Goal: Task Accomplishment & Management: Complete application form

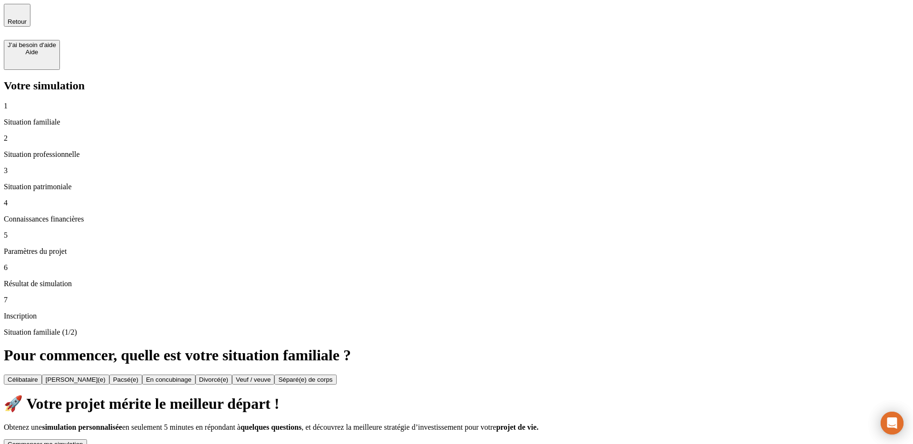
click at [87, 439] on button "Commencer ma simulation" at bounding box center [45, 444] width 83 height 10
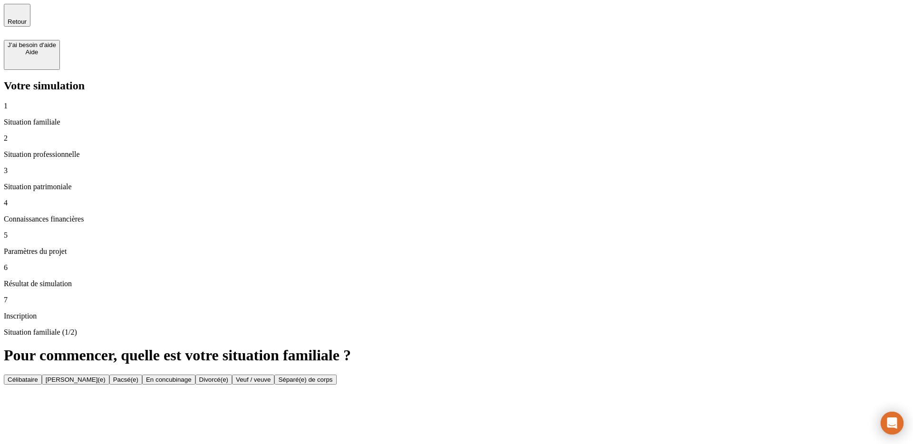
click at [38, 376] on div "Célibataire" at bounding box center [23, 379] width 30 height 7
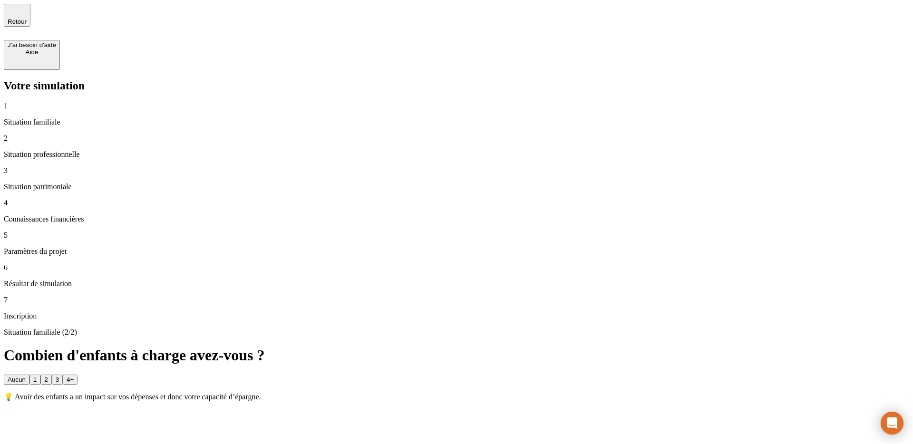
click at [40, 375] on button "1" at bounding box center [34, 380] width 11 height 10
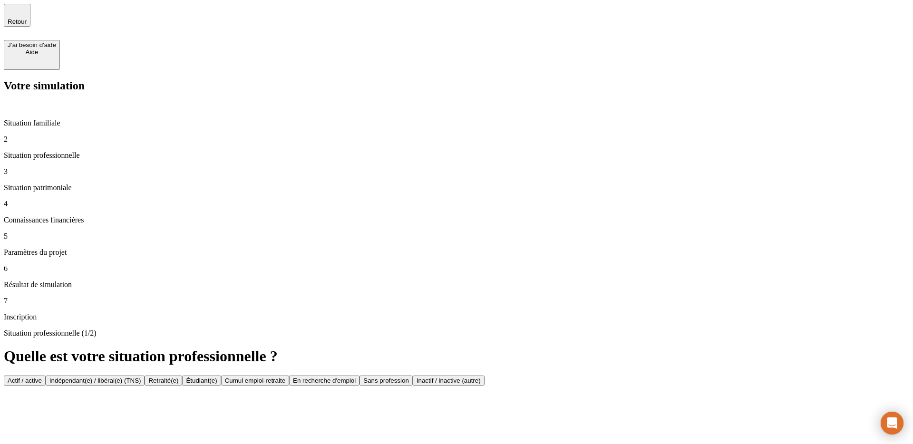
click at [65, 119] on p "Situation familiale" at bounding box center [457, 123] width 906 height 9
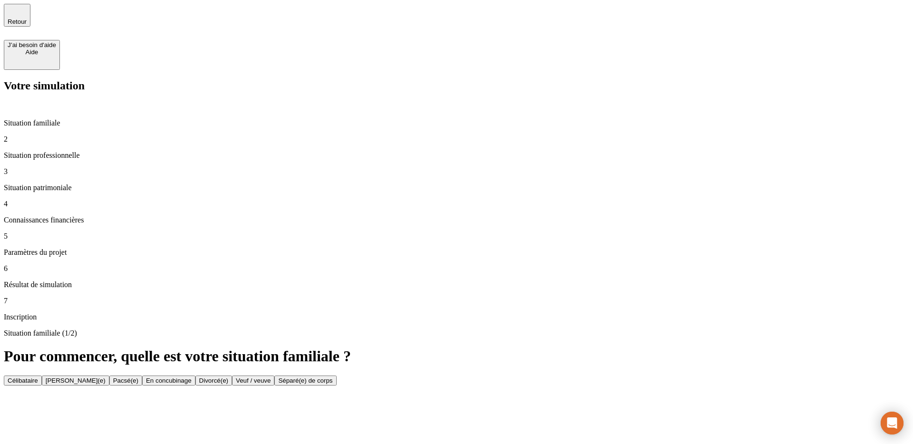
click at [38, 377] on div "Célibataire" at bounding box center [23, 380] width 30 height 7
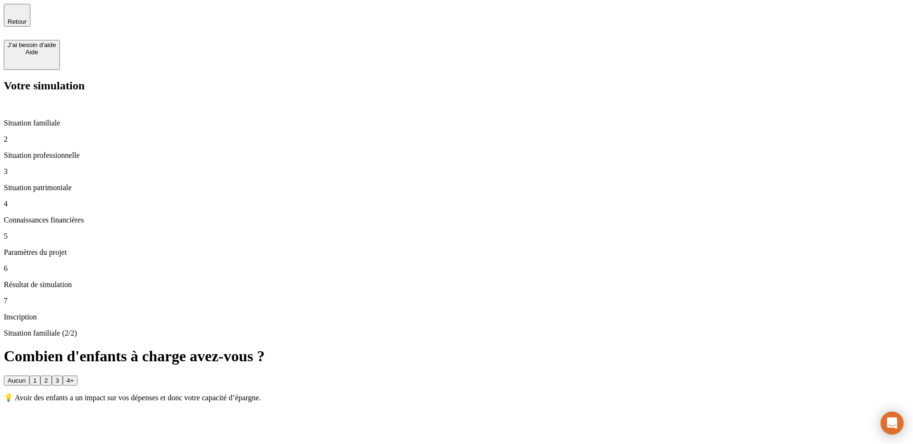
click at [40, 376] on button "1" at bounding box center [34, 381] width 11 height 10
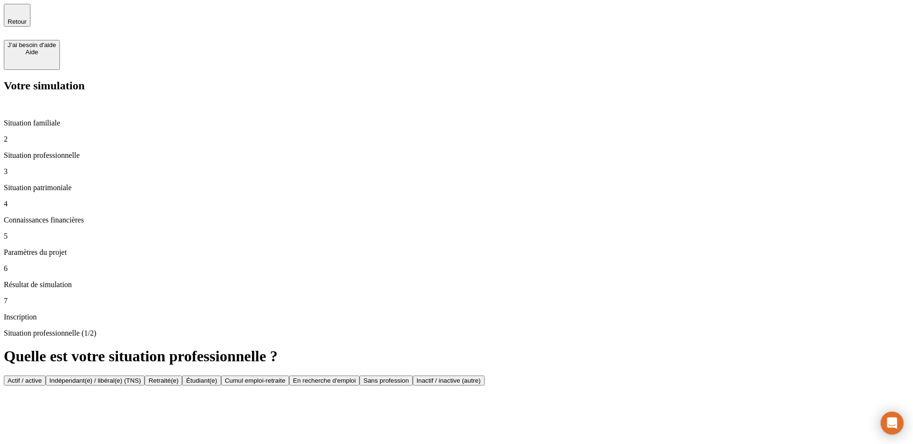
click at [46, 376] on button "Actif / active" at bounding box center [25, 381] width 42 height 10
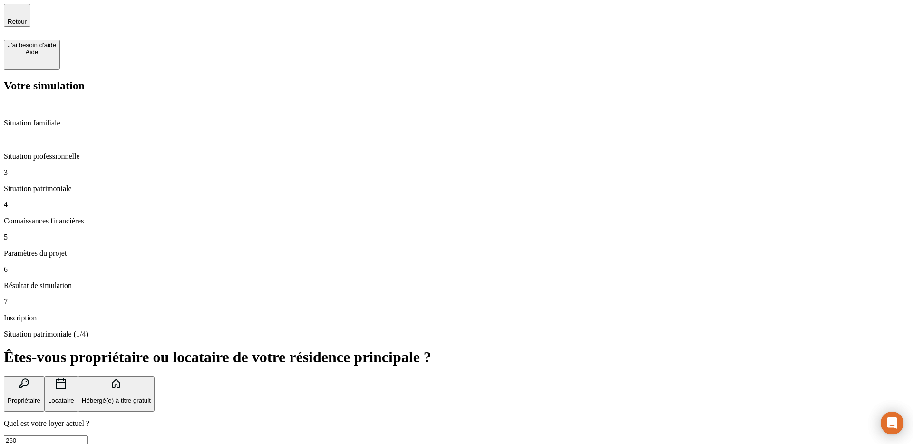
click at [44, 377] on button "Propriétaire" at bounding box center [24, 395] width 40 height 36
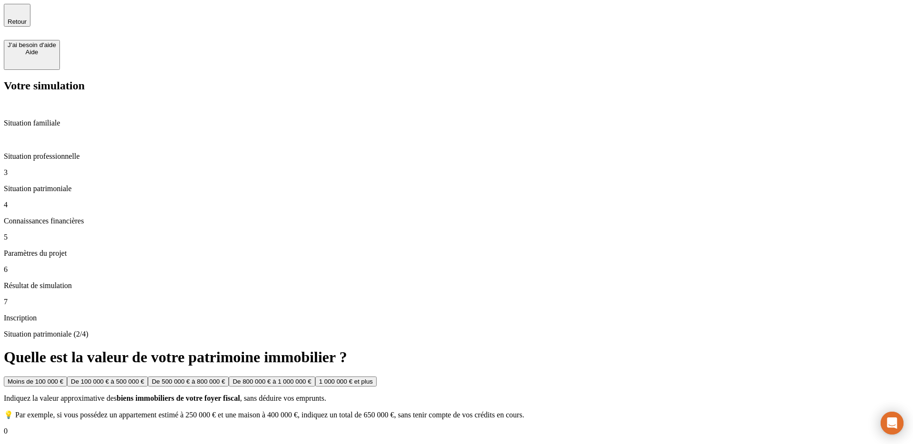
click at [148, 377] on button "De 100 000 € à 500 000 €" at bounding box center [107, 382] width 81 height 10
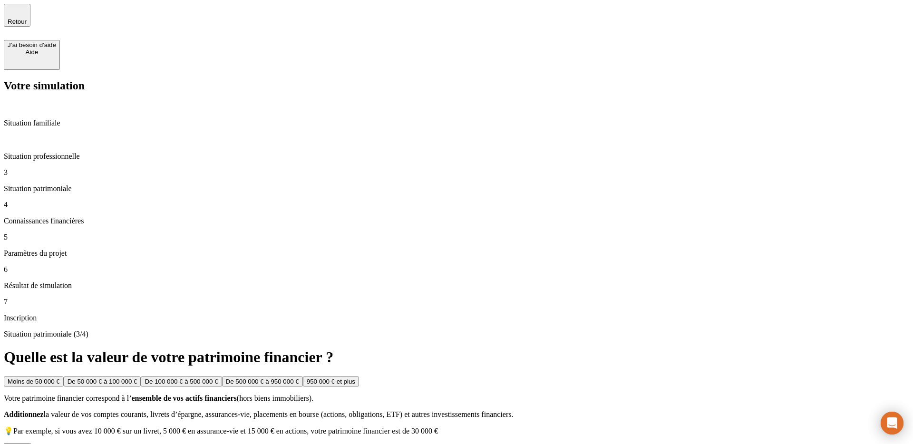
click at [64, 377] on button "Moins de 50 000 €" at bounding box center [34, 382] width 60 height 10
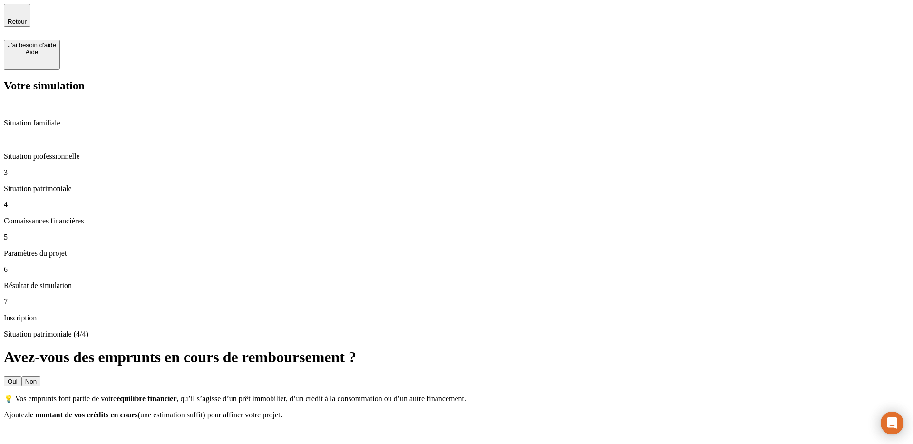
click at [21, 377] on button "Oui" at bounding box center [13, 382] width 18 height 10
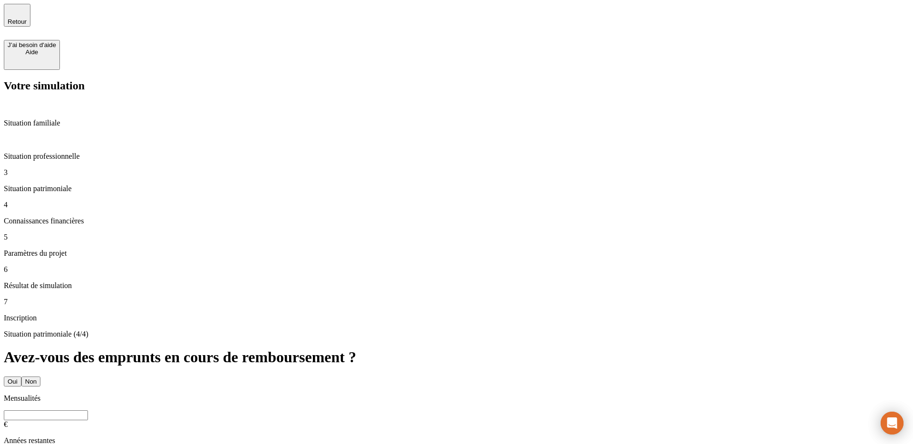
click at [40, 377] on button "Non" at bounding box center [30, 382] width 19 height 10
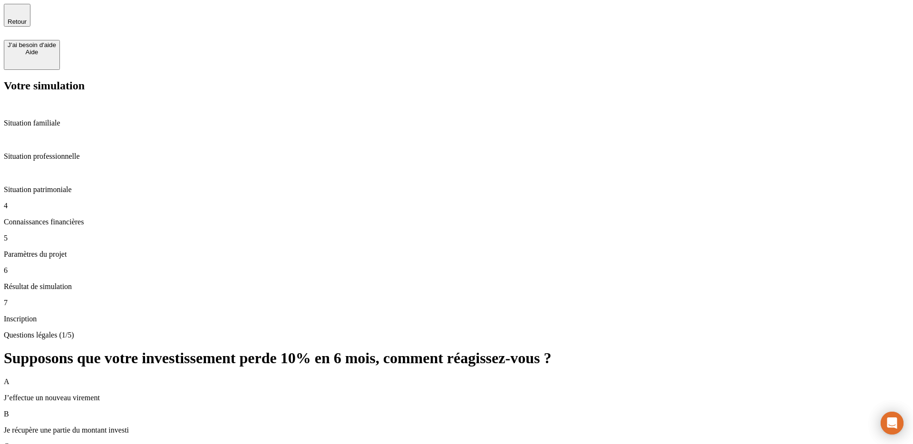
click at [384, 426] on p "Je récupère une partie du montant investi" at bounding box center [457, 430] width 906 height 9
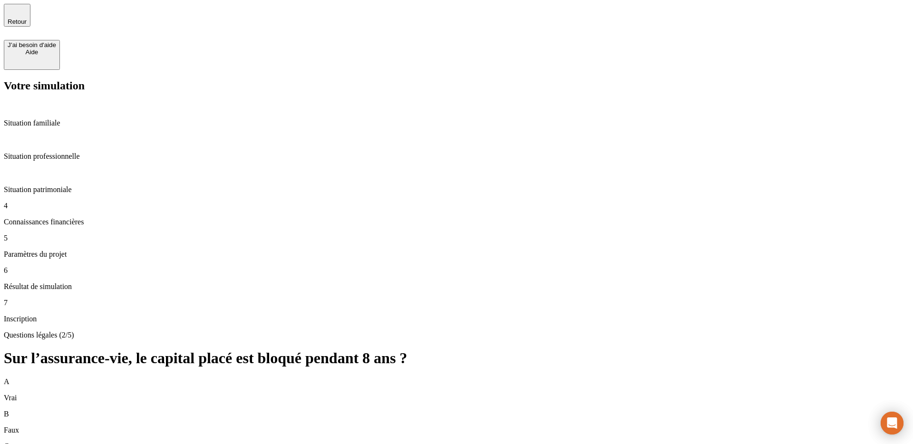
click at [364, 378] on div "A Vrai" at bounding box center [457, 390] width 906 height 25
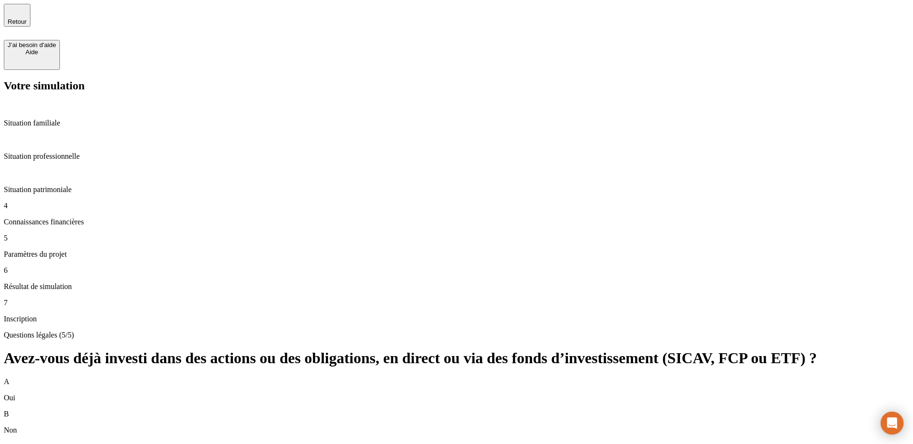
click at [333, 410] on div "B Non" at bounding box center [457, 422] width 906 height 25
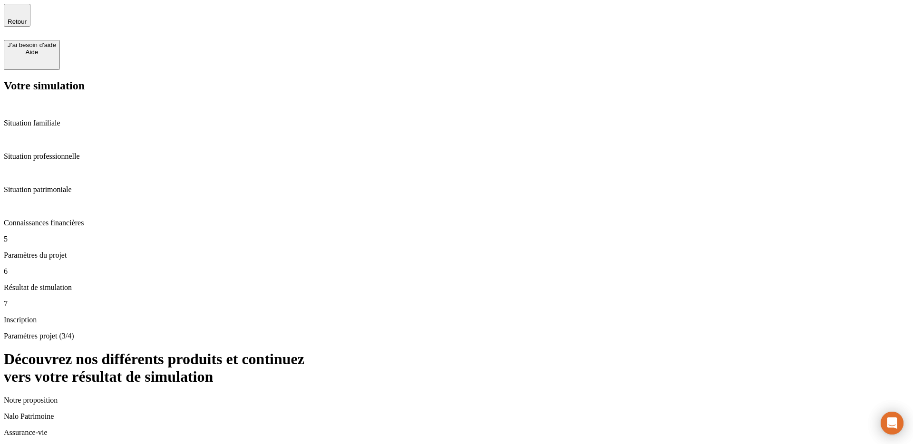
click at [72, 444] on div "Continuer la simulation" at bounding box center [40, 449] width 65 height 7
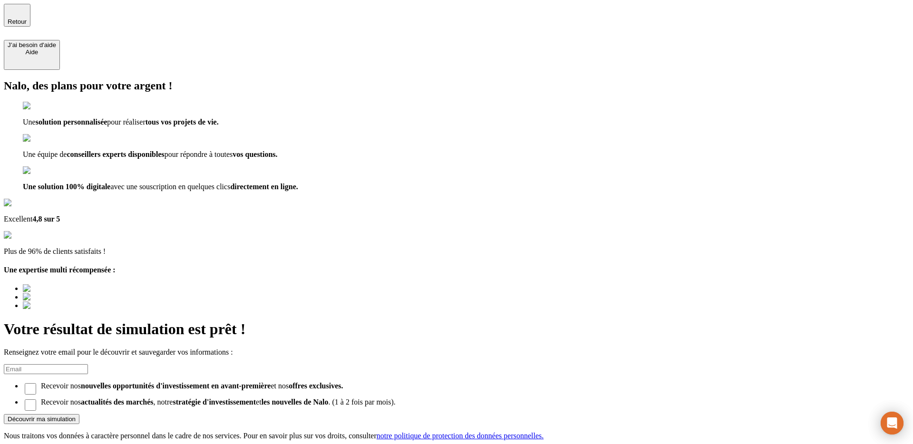
click at [27, 19] on span "Retour" at bounding box center [17, 21] width 19 height 7
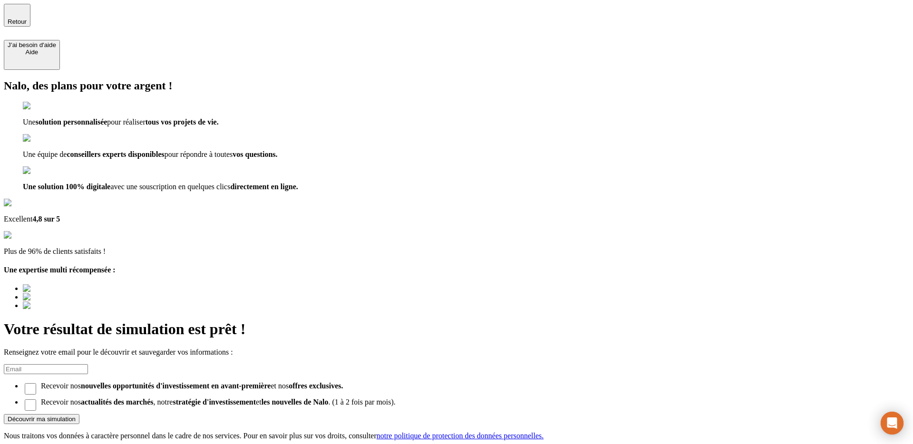
click at [88, 364] on input at bounding box center [46, 369] width 84 height 10
type input "[EMAIL_ADDRESS][DOMAIN_NAME]"
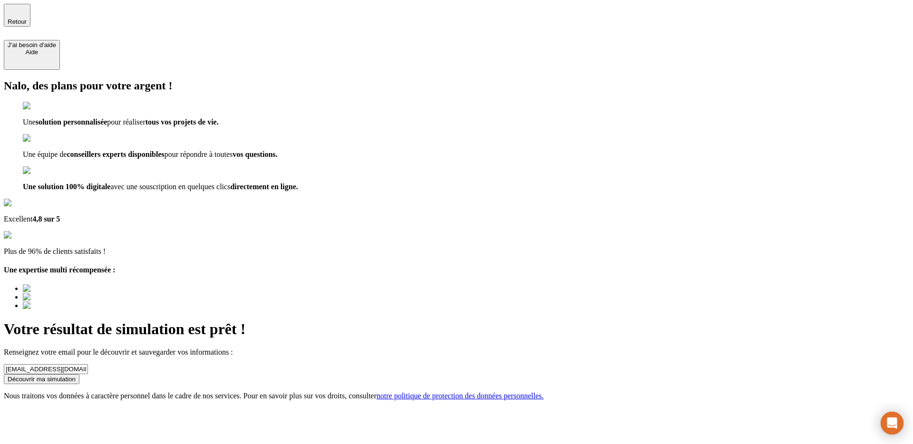
click at [76, 376] on div "Découvrir ma simulation" at bounding box center [42, 379] width 68 height 7
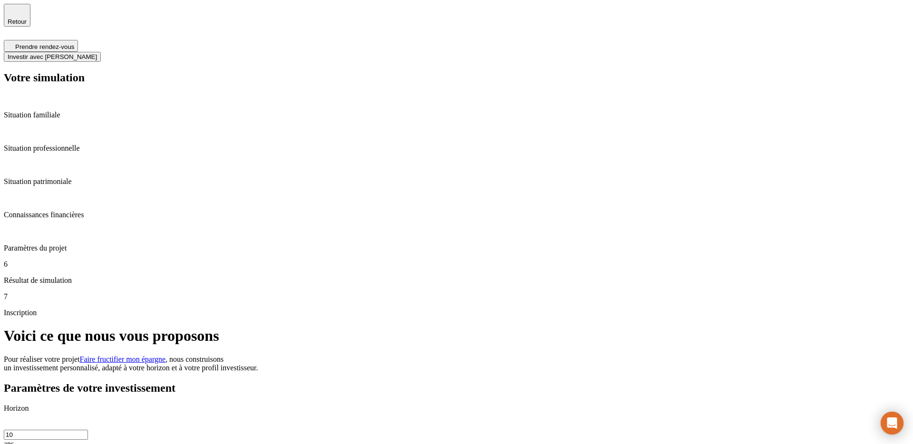
click at [97, 53] on span "Investir avec [PERSON_NAME]" at bounding box center [52, 56] width 89 height 7
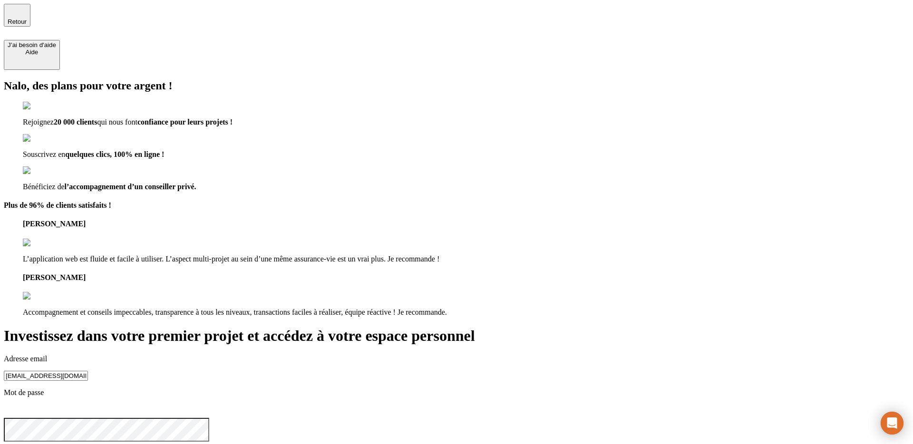
click at [27, 18] on span "Retour" at bounding box center [17, 21] width 19 height 7
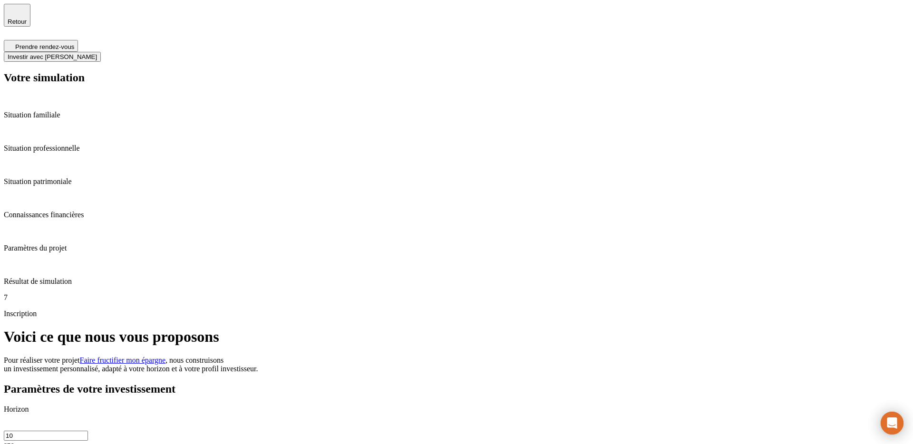
click at [27, 20] on span "Retour" at bounding box center [17, 21] width 19 height 7
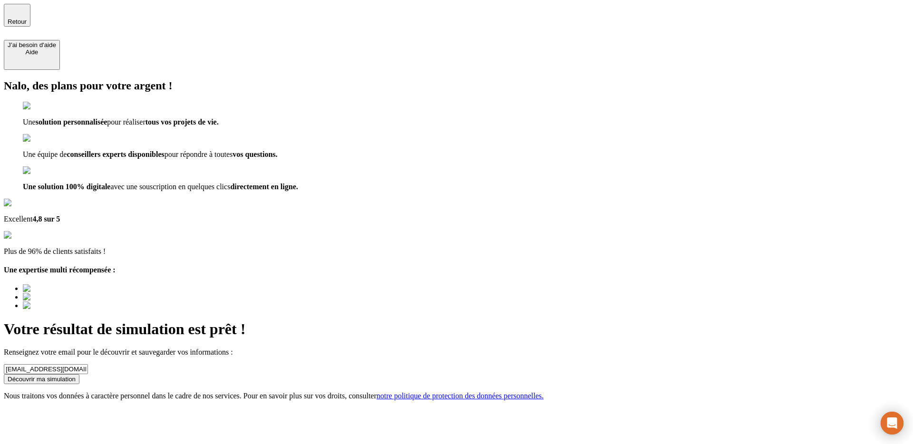
click at [27, 20] on span "Retour" at bounding box center [17, 21] width 19 height 7
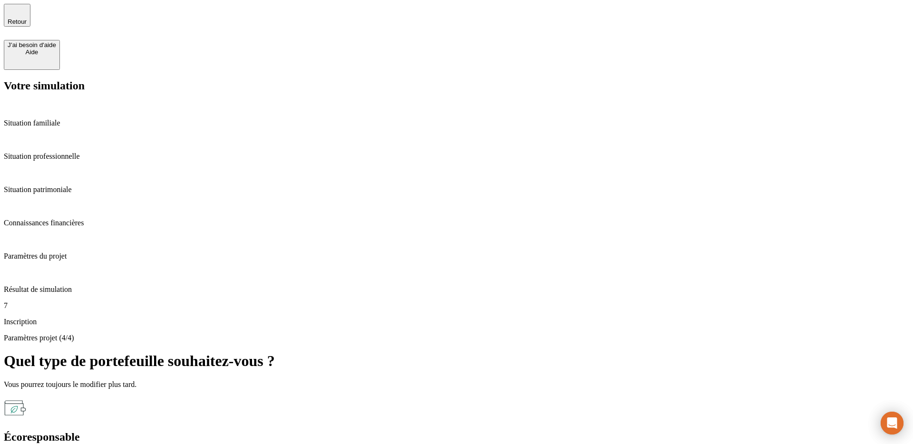
click at [27, 20] on span "Retour" at bounding box center [17, 21] width 19 height 7
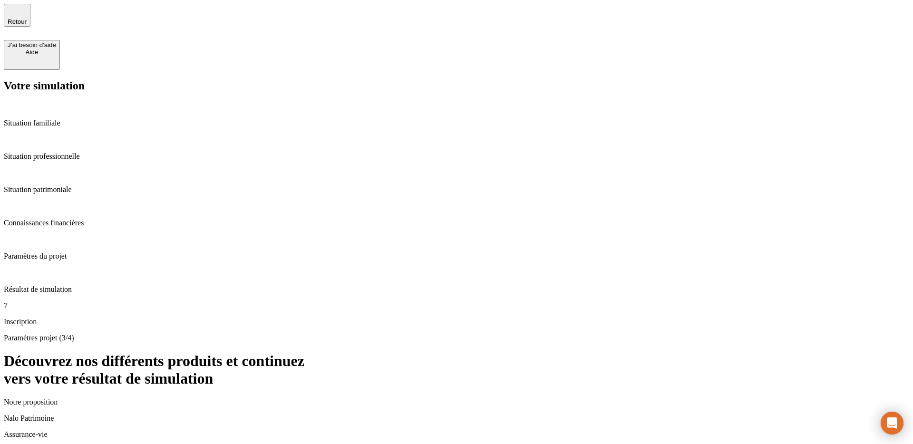
click at [27, 20] on span "Retour" at bounding box center [17, 21] width 19 height 7
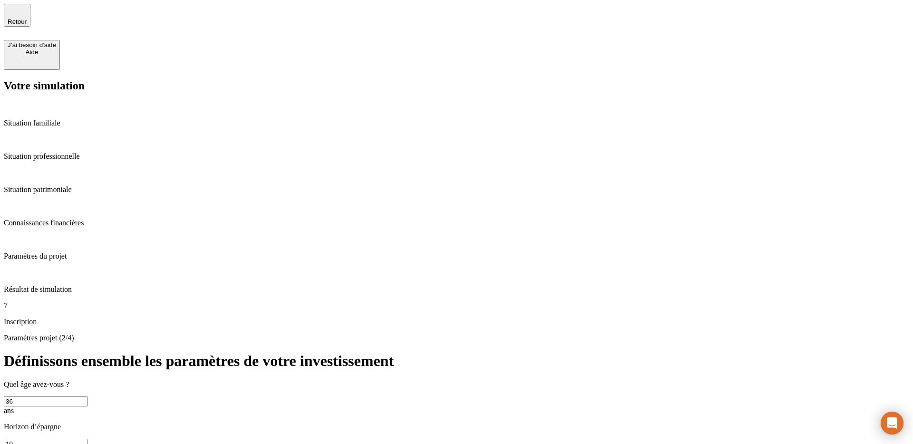
click at [27, 20] on span "Retour" at bounding box center [17, 21] width 19 height 7
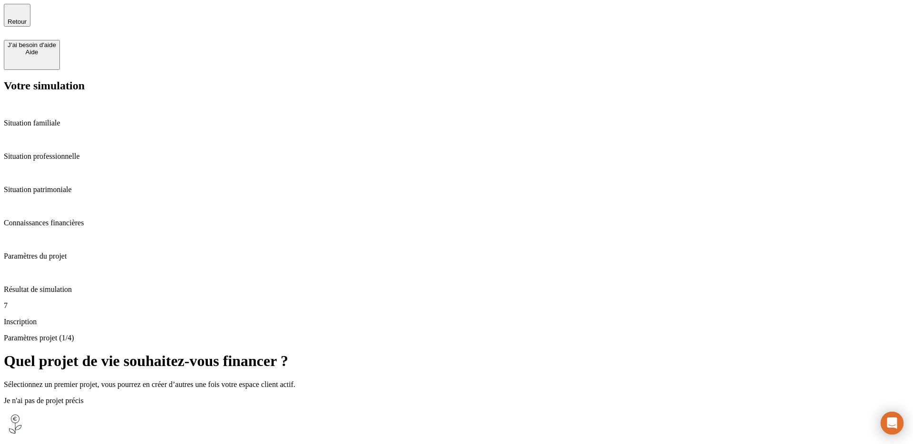
click at [27, 20] on span "Retour" at bounding box center [17, 21] width 19 height 7
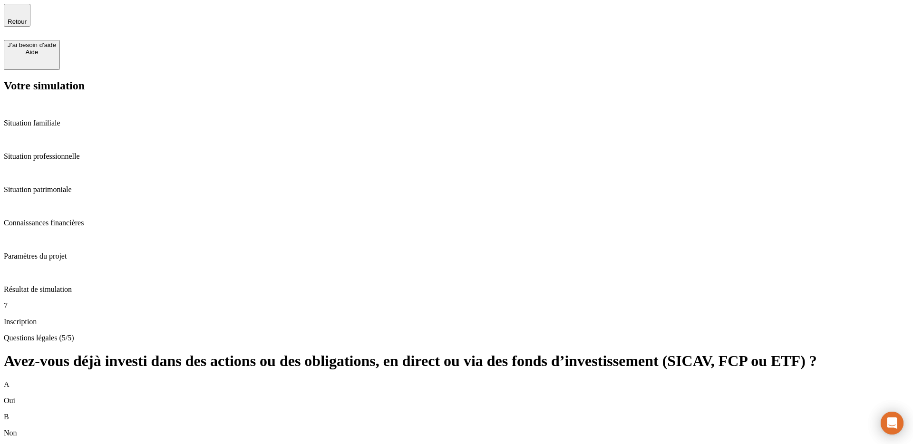
click at [27, 20] on span "Retour" at bounding box center [17, 21] width 19 height 7
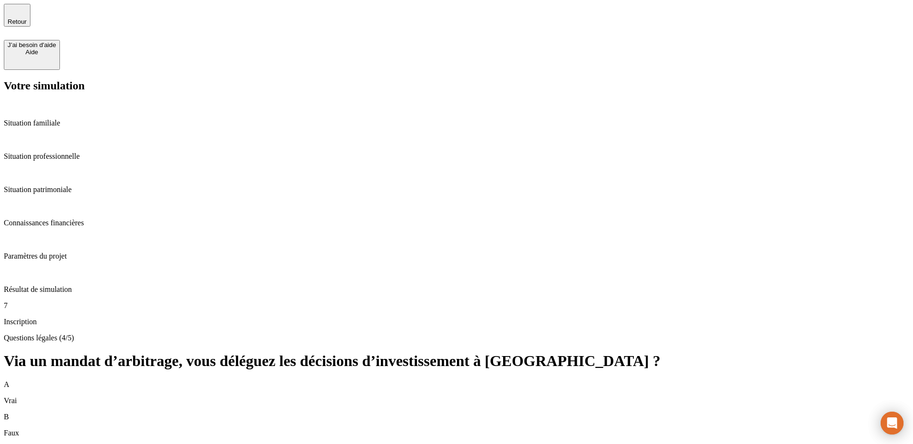
click at [27, 20] on span "Retour" at bounding box center [17, 21] width 19 height 7
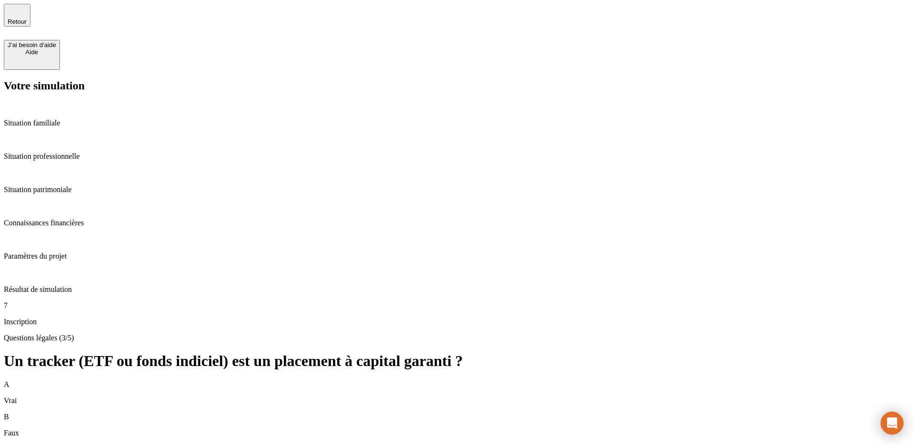
click at [27, 20] on span "Retour" at bounding box center [17, 21] width 19 height 7
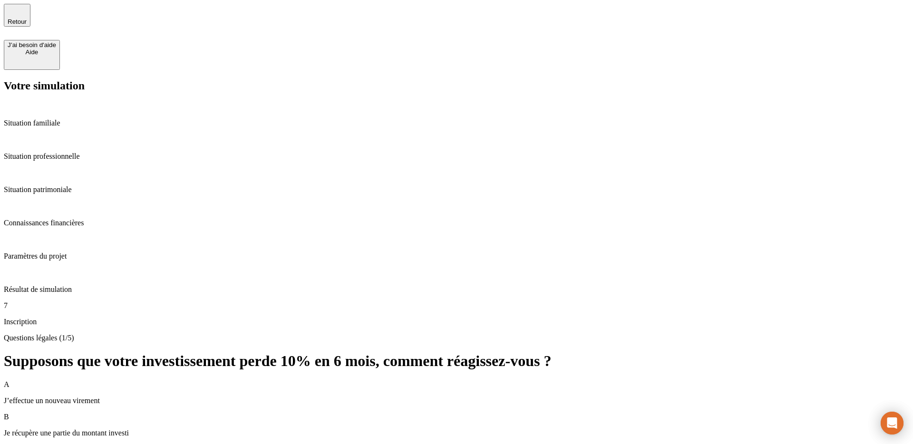
click at [27, 20] on span "Retour" at bounding box center [17, 21] width 19 height 7
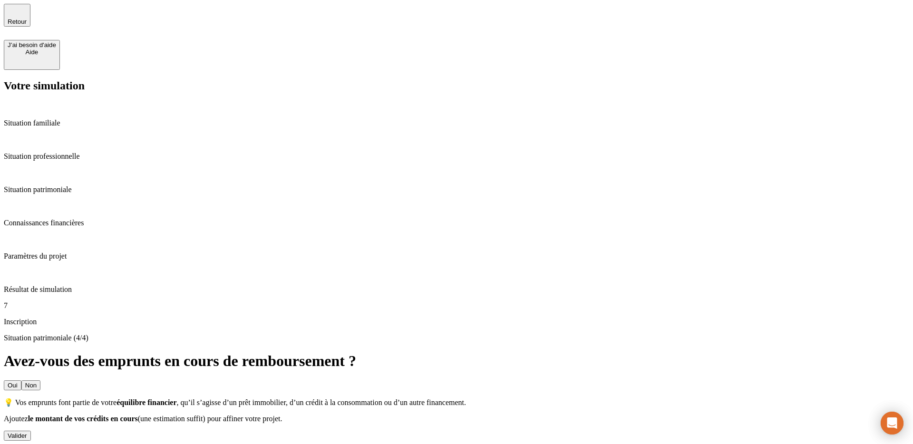
click at [27, 20] on span "Retour" at bounding box center [17, 21] width 19 height 7
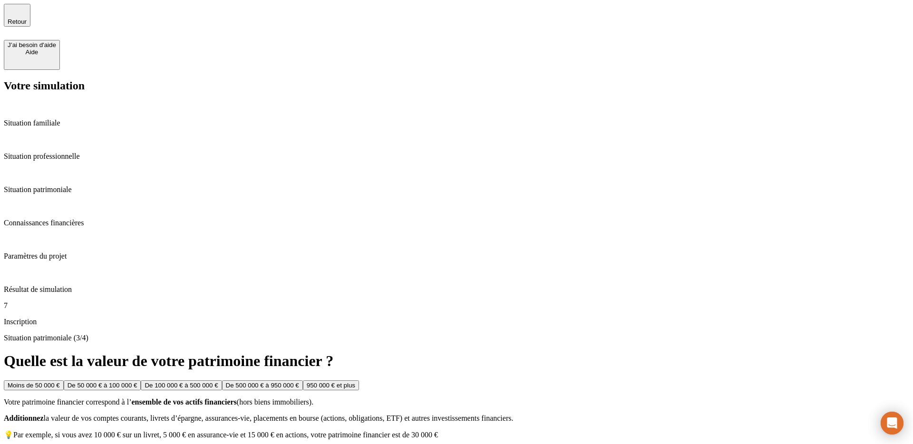
click at [27, 20] on span "Retour" at bounding box center [17, 21] width 19 height 7
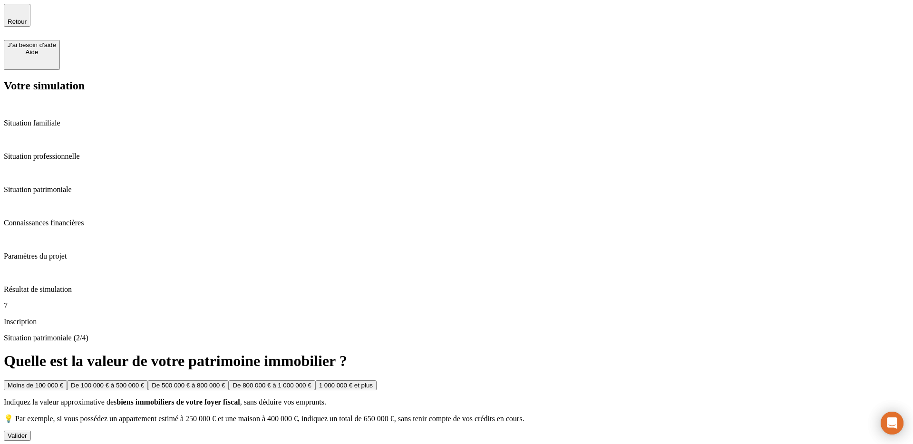
click at [27, 20] on span "Retour" at bounding box center [17, 21] width 19 height 7
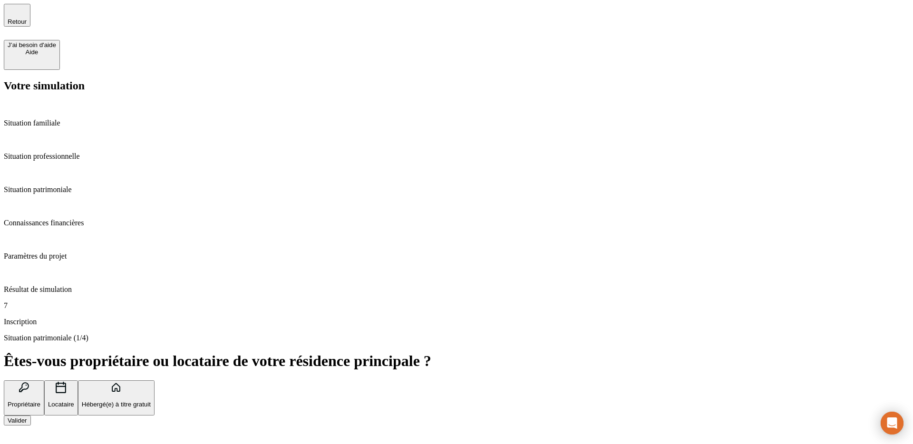
click at [27, 20] on span "Retour" at bounding box center [17, 21] width 19 height 7
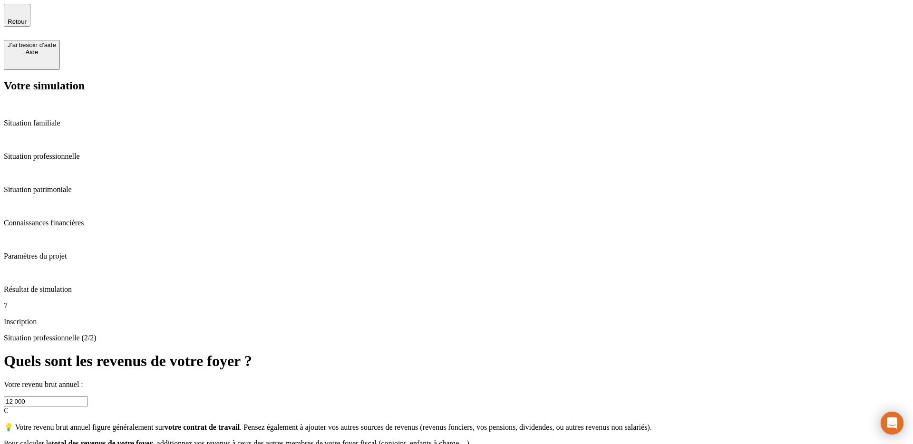
click at [27, 20] on span "Retour" at bounding box center [17, 21] width 19 height 7
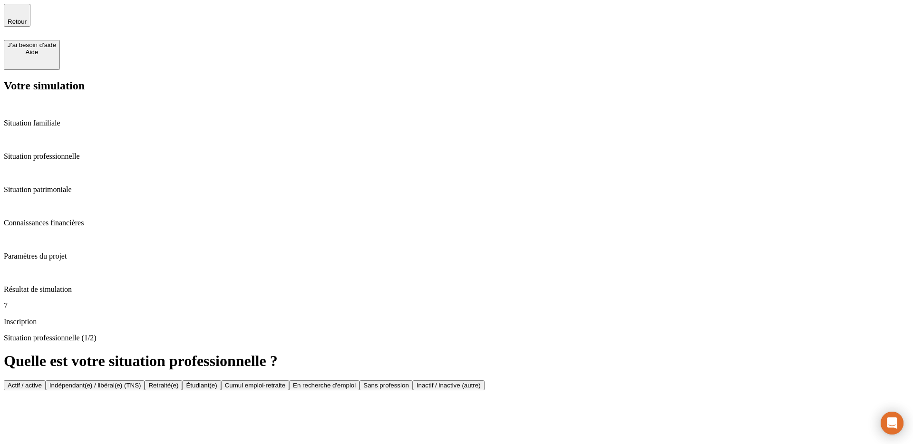
click at [27, 20] on span "Retour" at bounding box center [17, 21] width 19 height 7
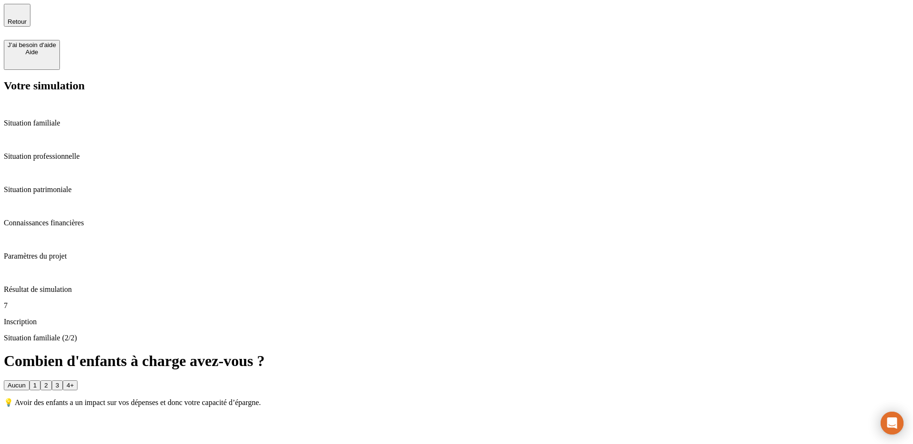
click at [27, 20] on span "Retour" at bounding box center [17, 21] width 19 height 7
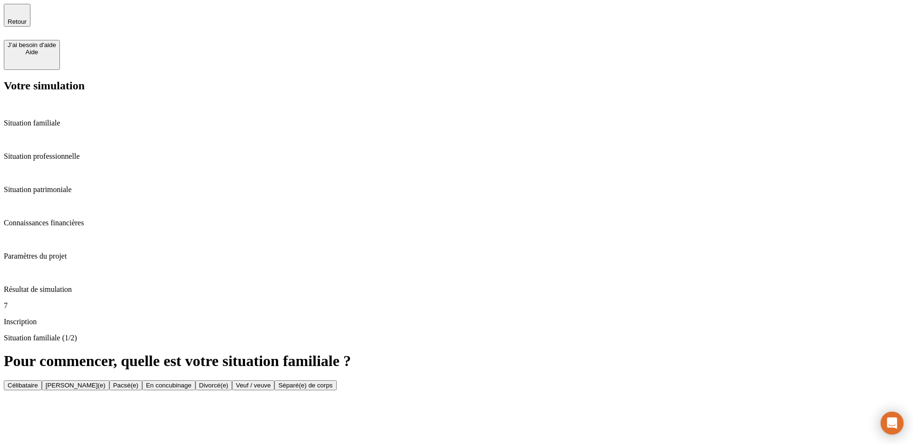
click at [27, 20] on span "Retour" at bounding box center [17, 21] width 19 height 7
click at [63, 285] on p "Résultat de simulation" at bounding box center [457, 289] width 906 height 9
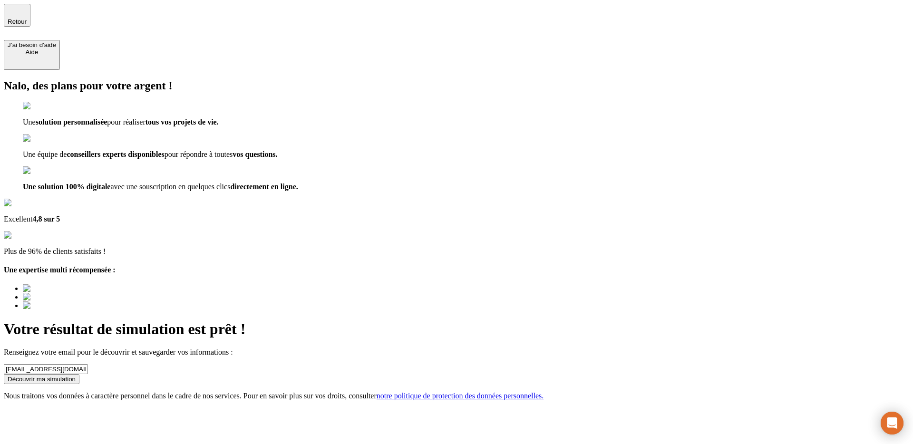
drag, startPoint x: 28, startPoint y: 18, endPoint x: 28, endPoint y: 25, distance: 6.7
click at [27, 18] on span "Retour" at bounding box center [17, 21] width 19 height 7
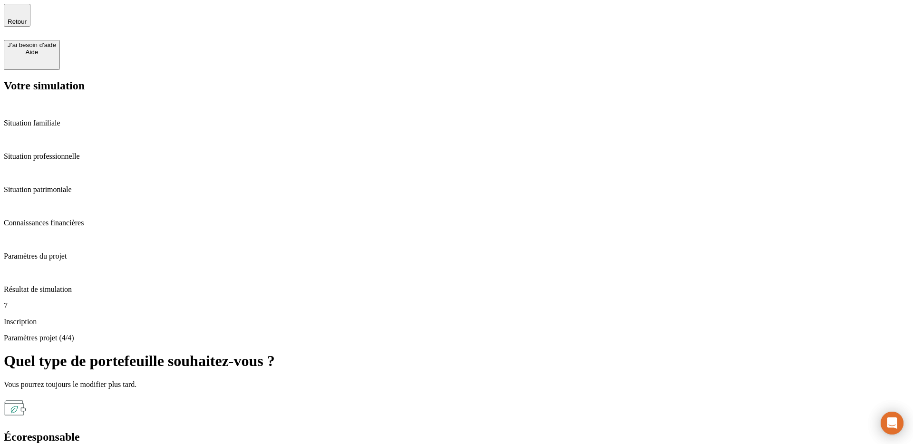
click at [50, 285] on p "Résultat de simulation" at bounding box center [457, 289] width 906 height 9
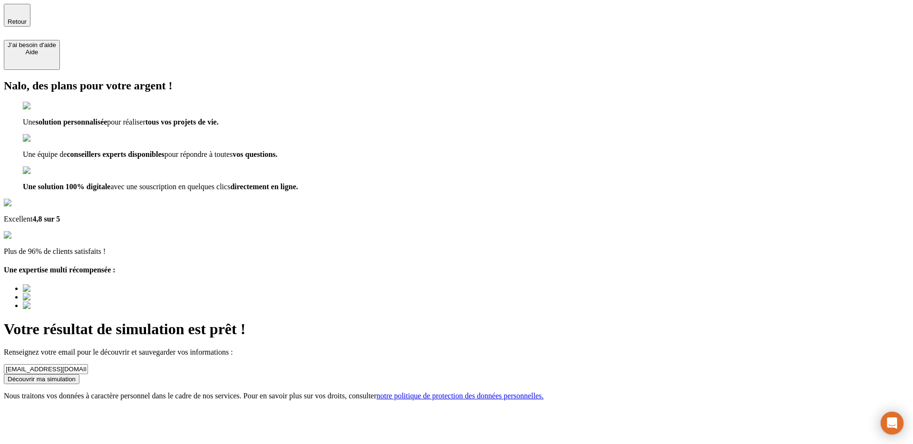
click at [26, 12] on div "Retour" at bounding box center [17, 15] width 19 height 20
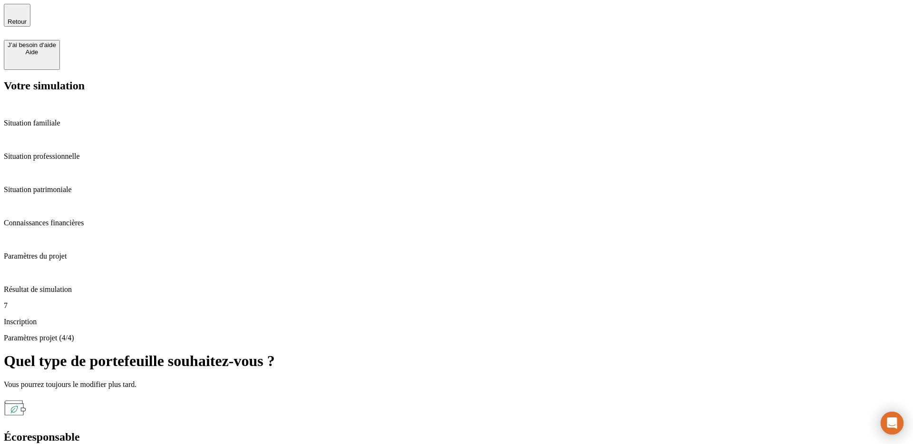
click at [56, 219] on p "Connaissances financières" at bounding box center [457, 223] width 906 height 9
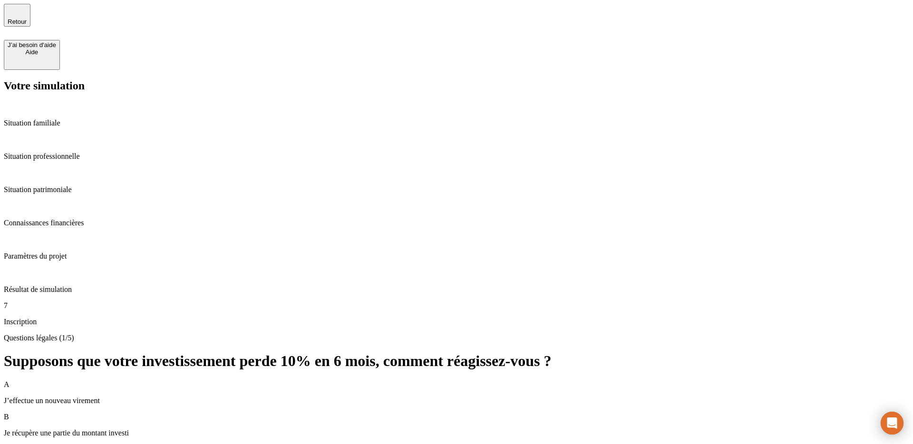
click at [61, 168] on div "Situation patrimoniale" at bounding box center [457, 181] width 906 height 26
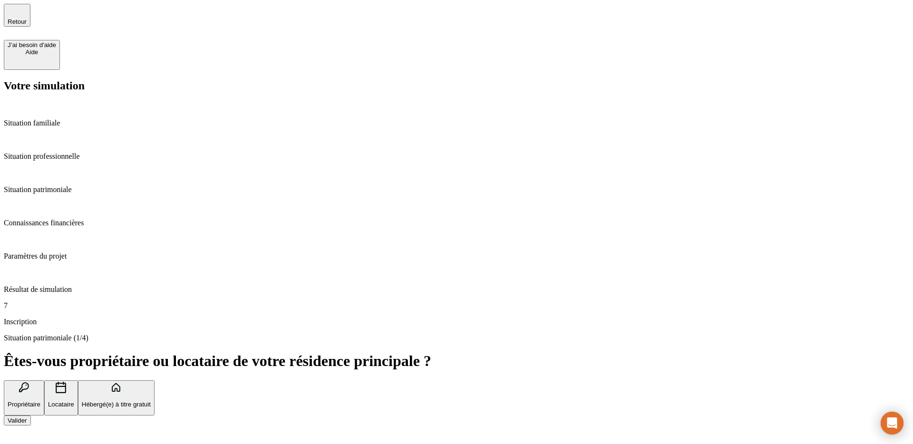
click at [63, 152] on p "Situation professionnelle" at bounding box center [457, 156] width 906 height 9
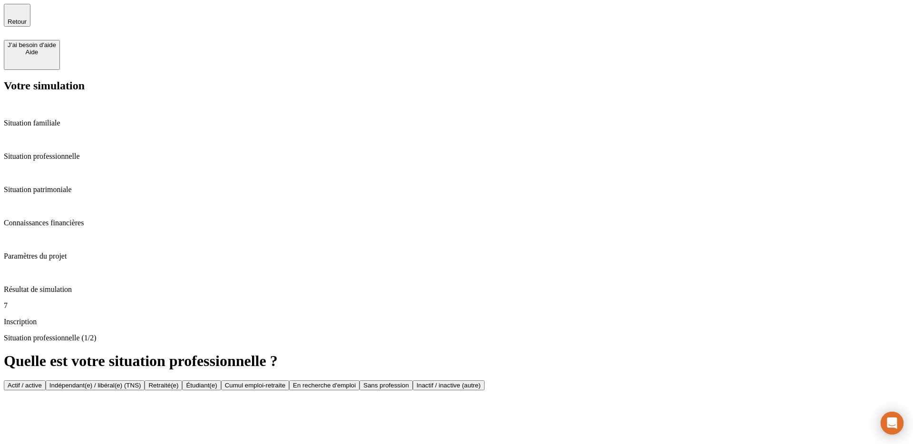
click at [64, 102] on div "Situation familiale" at bounding box center [457, 115] width 906 height 26
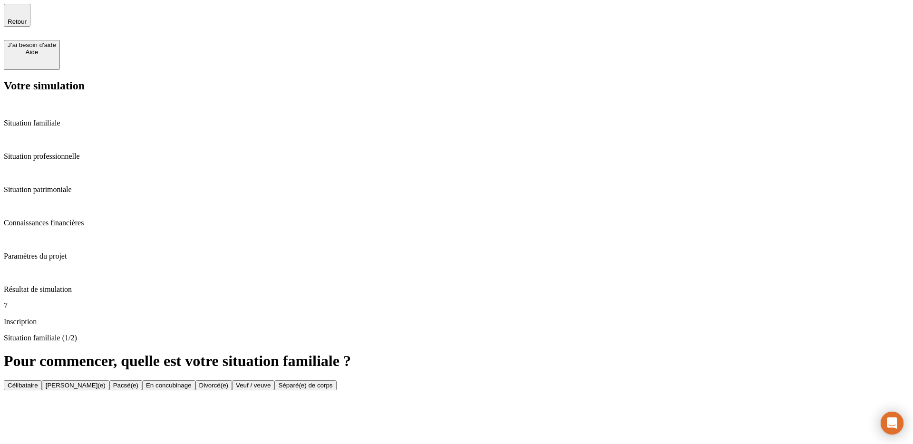
click at [65, 152] on p "Situation professionnelle" at bounding box center [457, 156] width 906 height 9
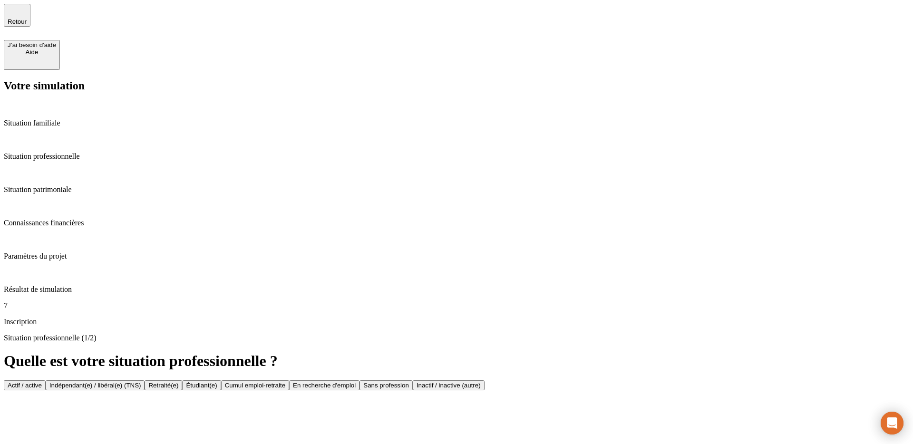
click at [64, 185] on p "Situation patrimoniale" at bounding box center [457, 189] width 906 height 9
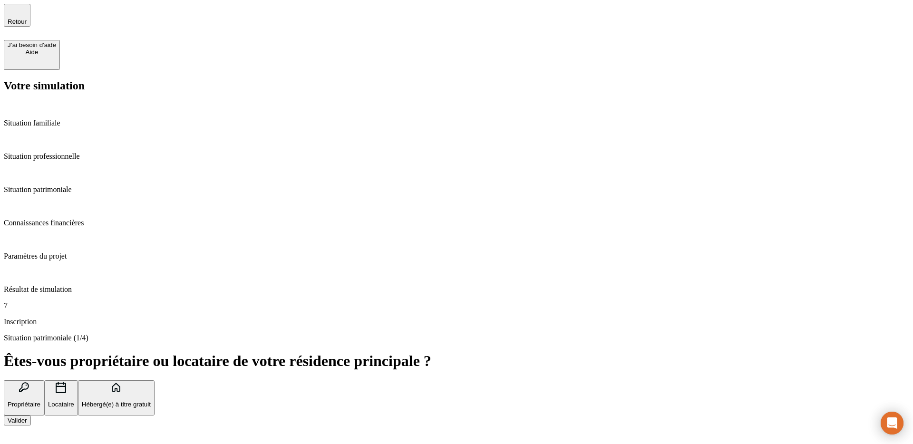
click at [66, 202] on div "Connaissances financières" at bounding box center [457, 215] width 906 height 26
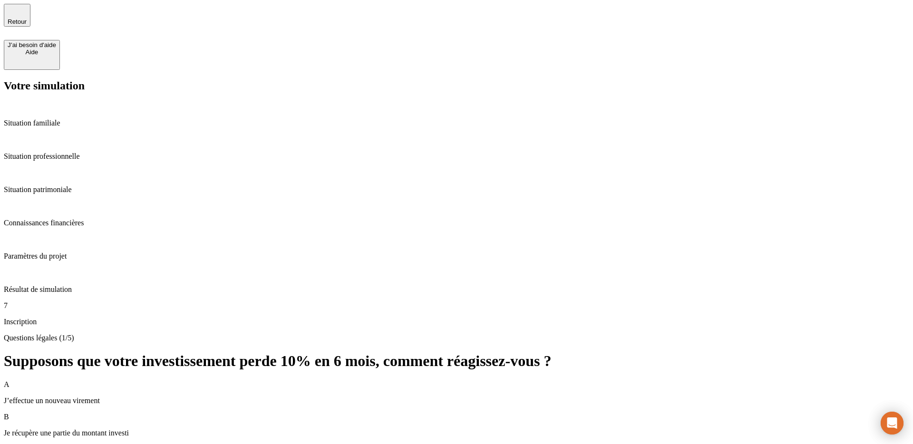
click at [65, 252] on p "Paramètres du projet" at bounding box center [457, 256] width 906 height 9
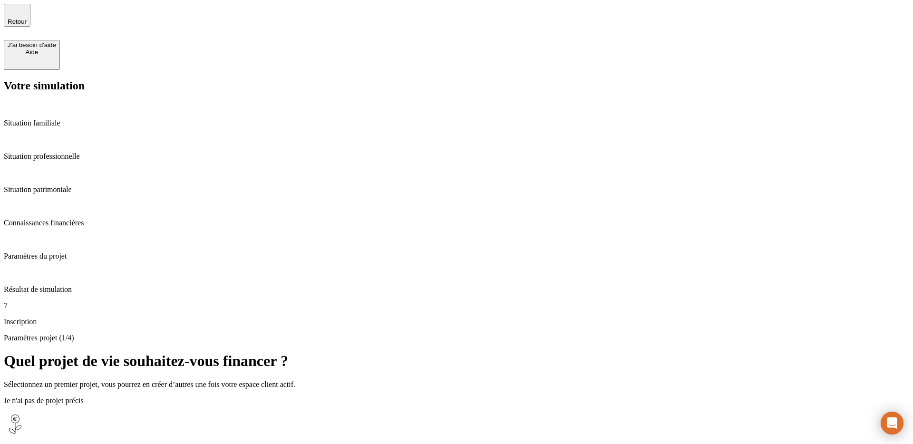
click at [65, 268] on div "Résultat de simulation" at bounding box center [457, 281] width 906 height 26
click at [64, 235] on div "Paramètres du projet" at bounding box center [457, 248] width 906 height 26
click at [61, 119] on p "Situation familiale" at bounding box center [457, 123] width 906 height 9
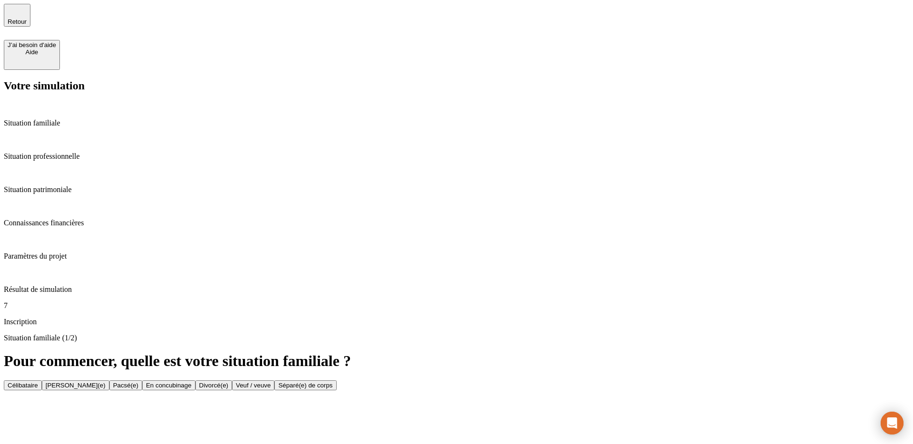
click at [315, 334] on div "Situation familiale (1/2) Pour commencer, quelle est votre situation familiale …" at bounding box center [457, 362] width 906 height 57
click at [42, 381] on button "Célibataire" at bounding box center [23, 386] width 38 height 10
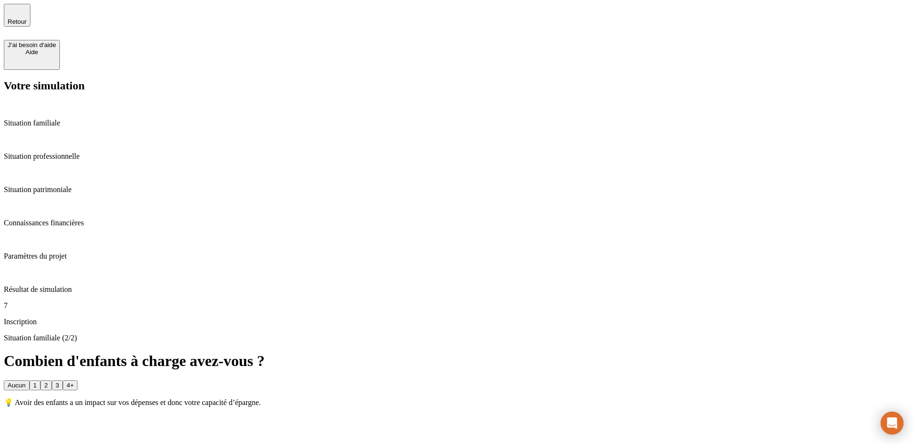
click at [100, 285] on p "Résultat de simulation" at bounding box center [457, 289] width 906 height 9
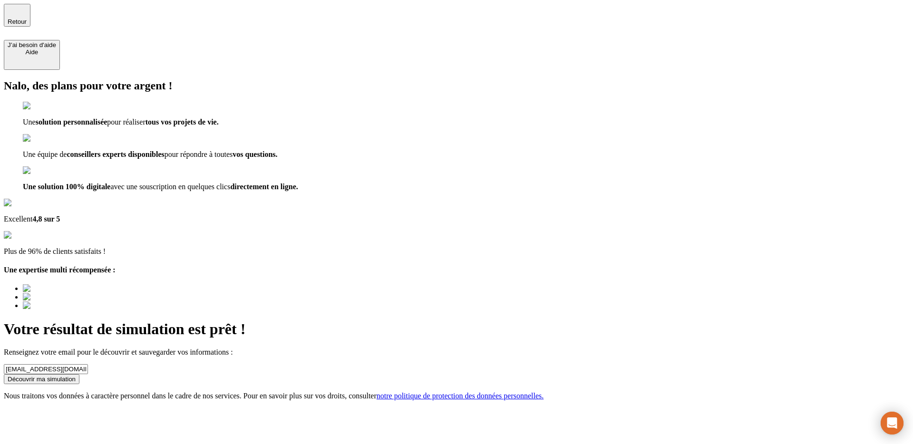
click at [79, 374] on button "Découvrir ma simulation" at bounding box center [42, 379] width 76 height 10
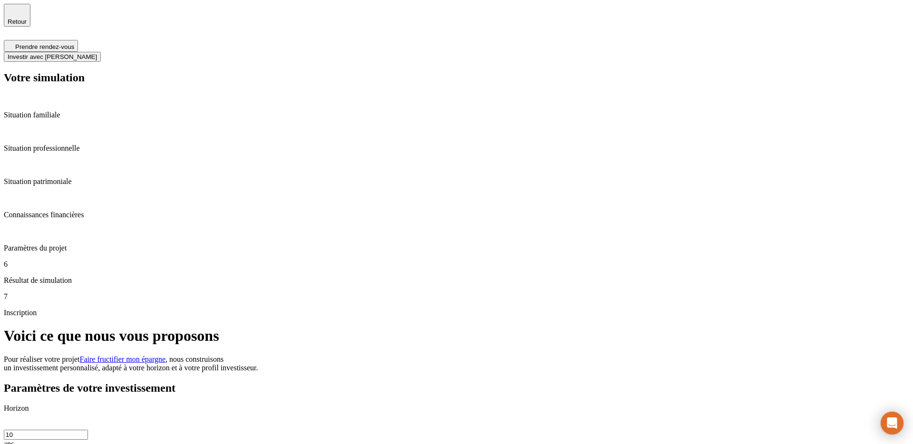
type input "00000000"
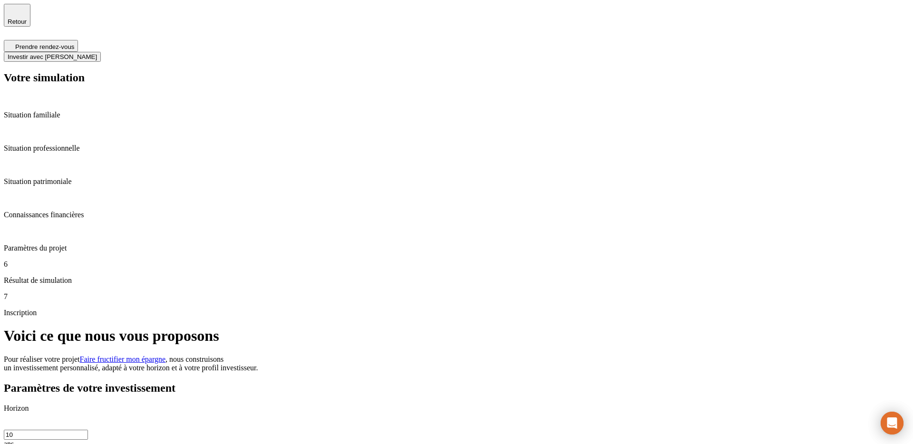
type input "00000000"
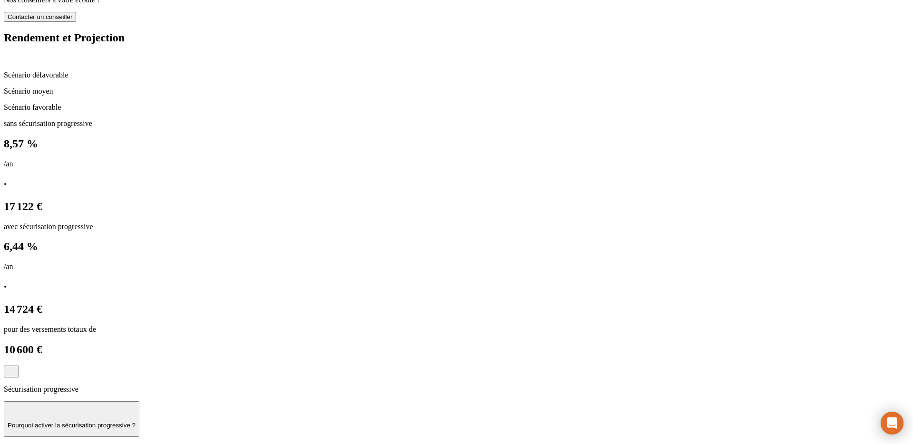
scroll to position [1062, 0]
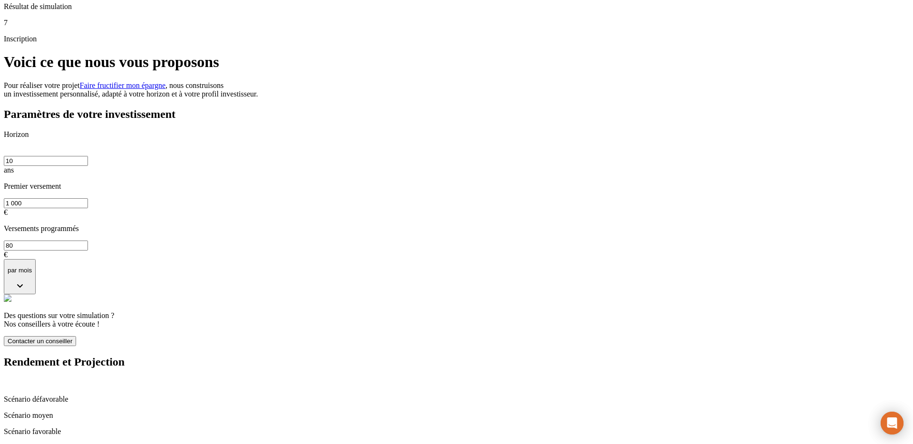
scroll to position [0, 0]
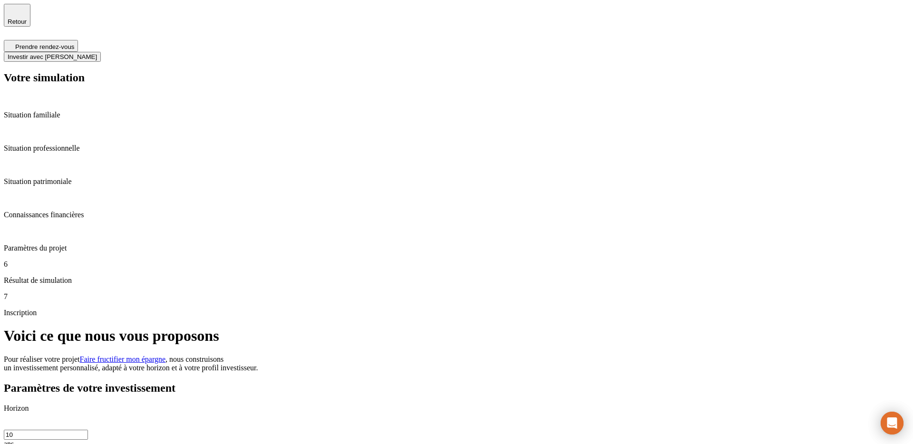
click at [74, 43] on span "Prendre rendez-vous" at bounding box center [44, 46] width 59 height 7
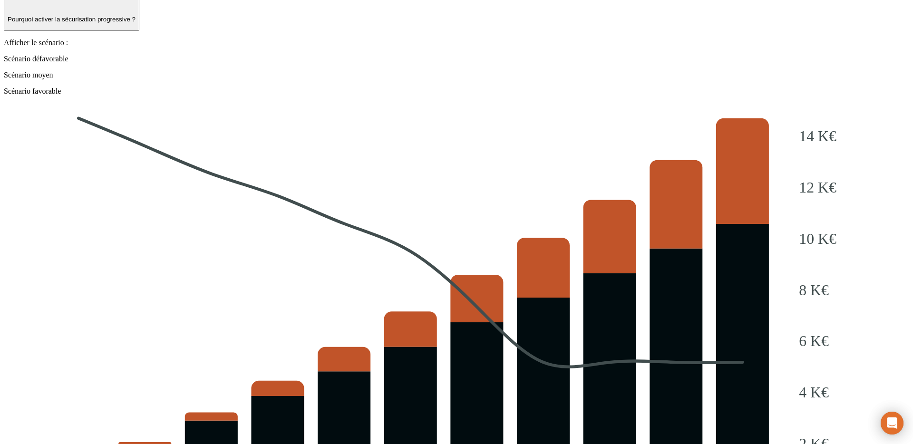
scroll to position [1004, 0]
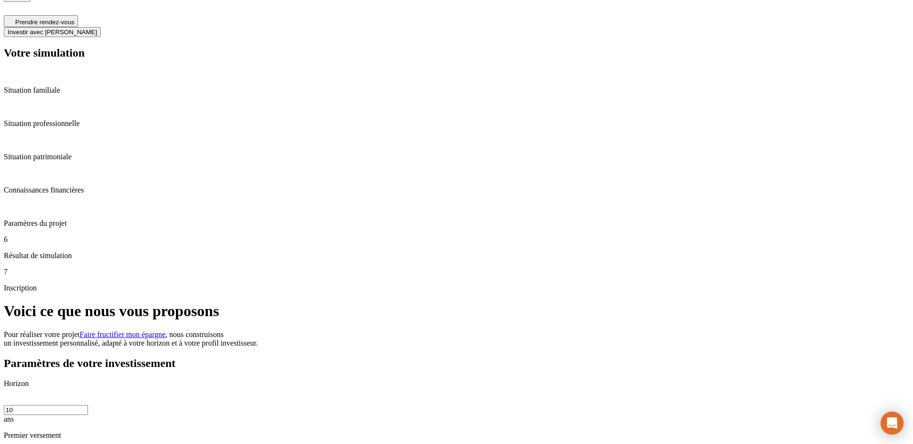
scroll to position [0, 0]
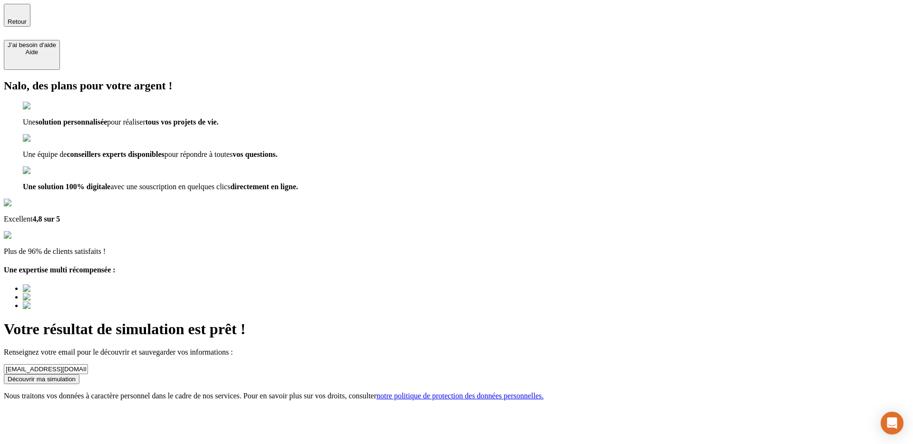
click at [76, 376] on div "Découvrir ma simulation" at bounding box center [42, 379] width 68 height 7
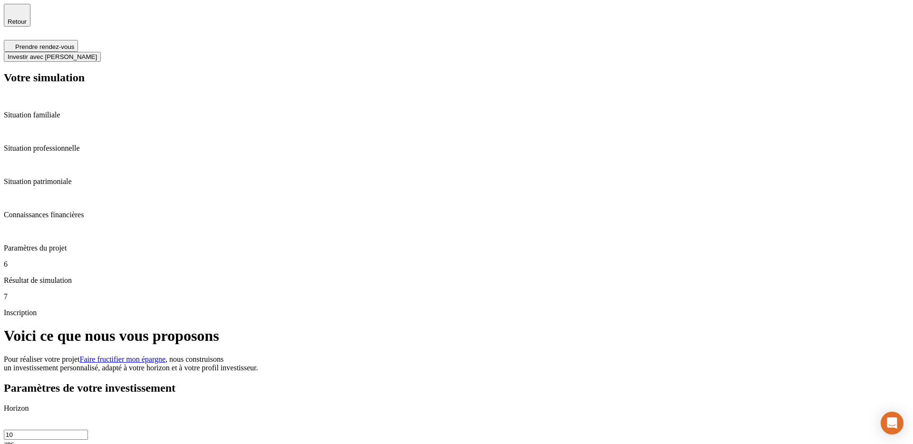
type input "06 07 91 17 01"
